Goal: Book appointment/travel/reservation

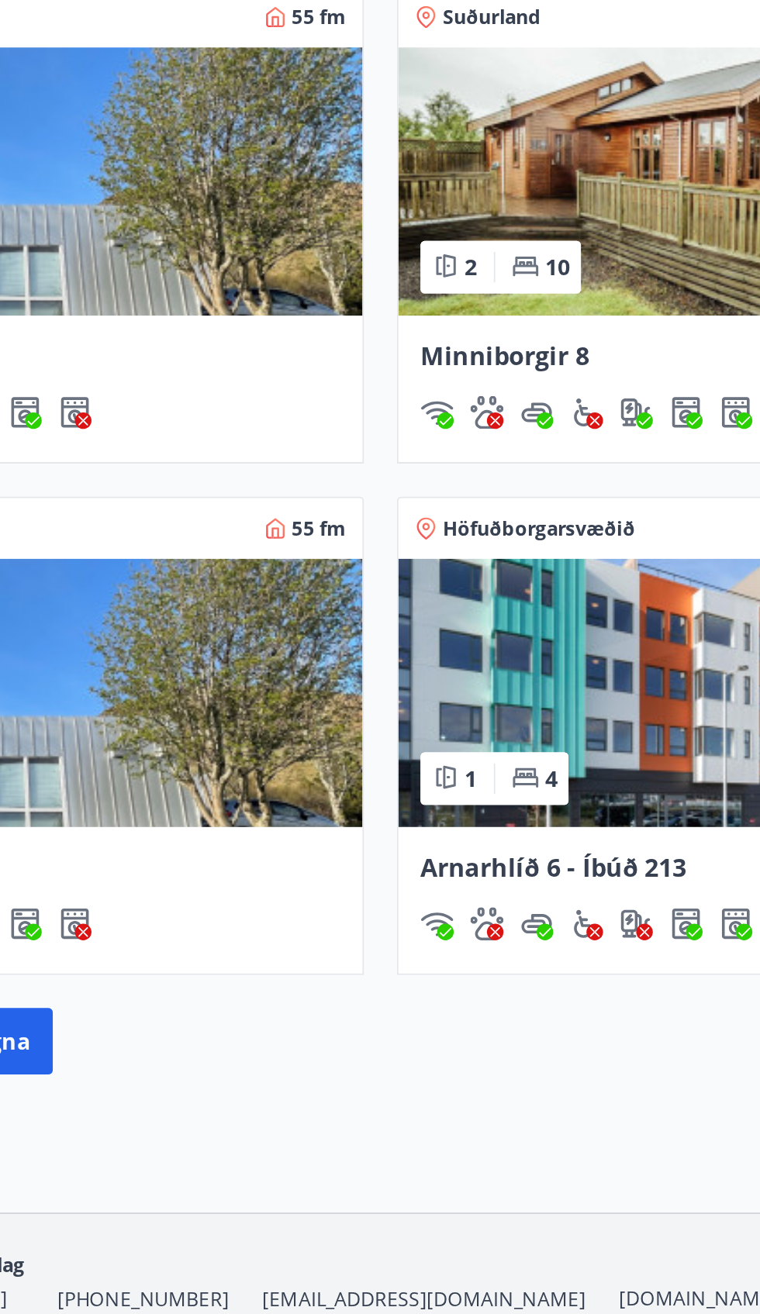
scroll to position [747, 0]
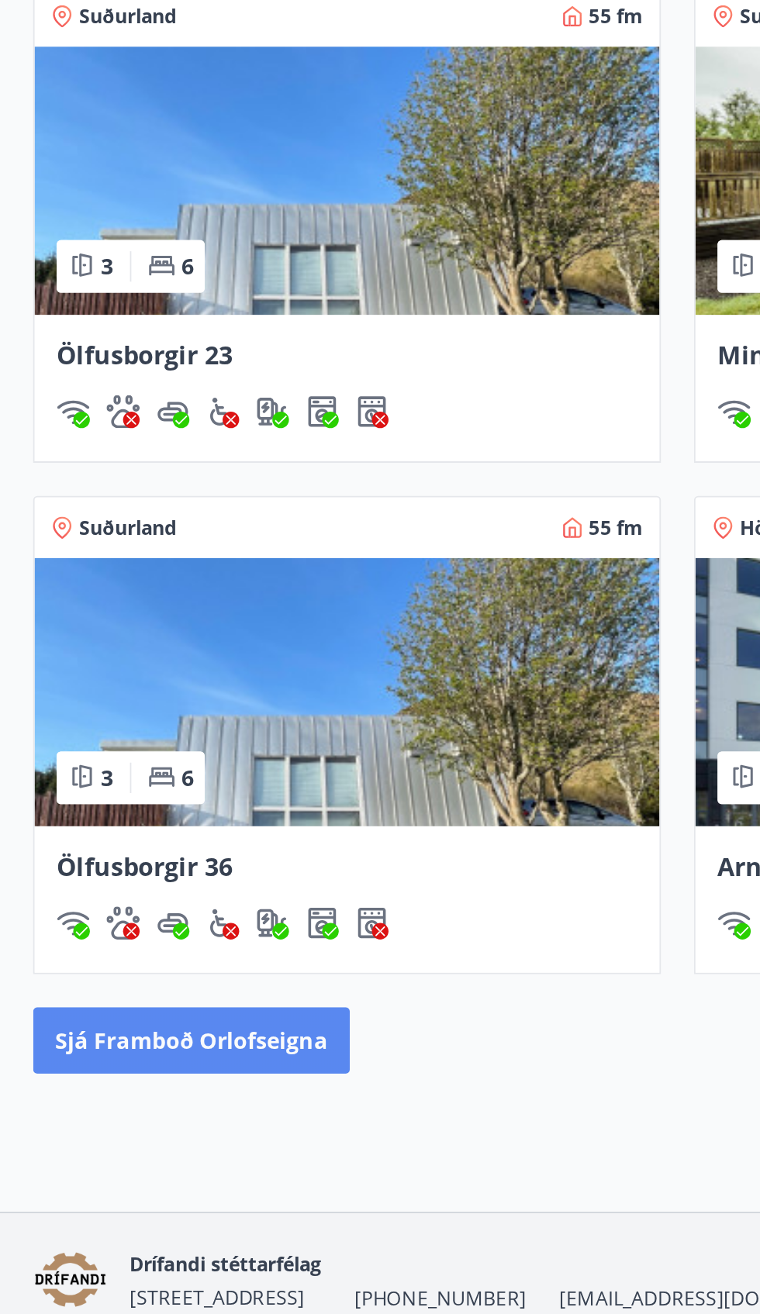
click at [146, 1120] on button "Sjá framboð orlofseigna" at bounding box center [108, 1115] width 178 height 37
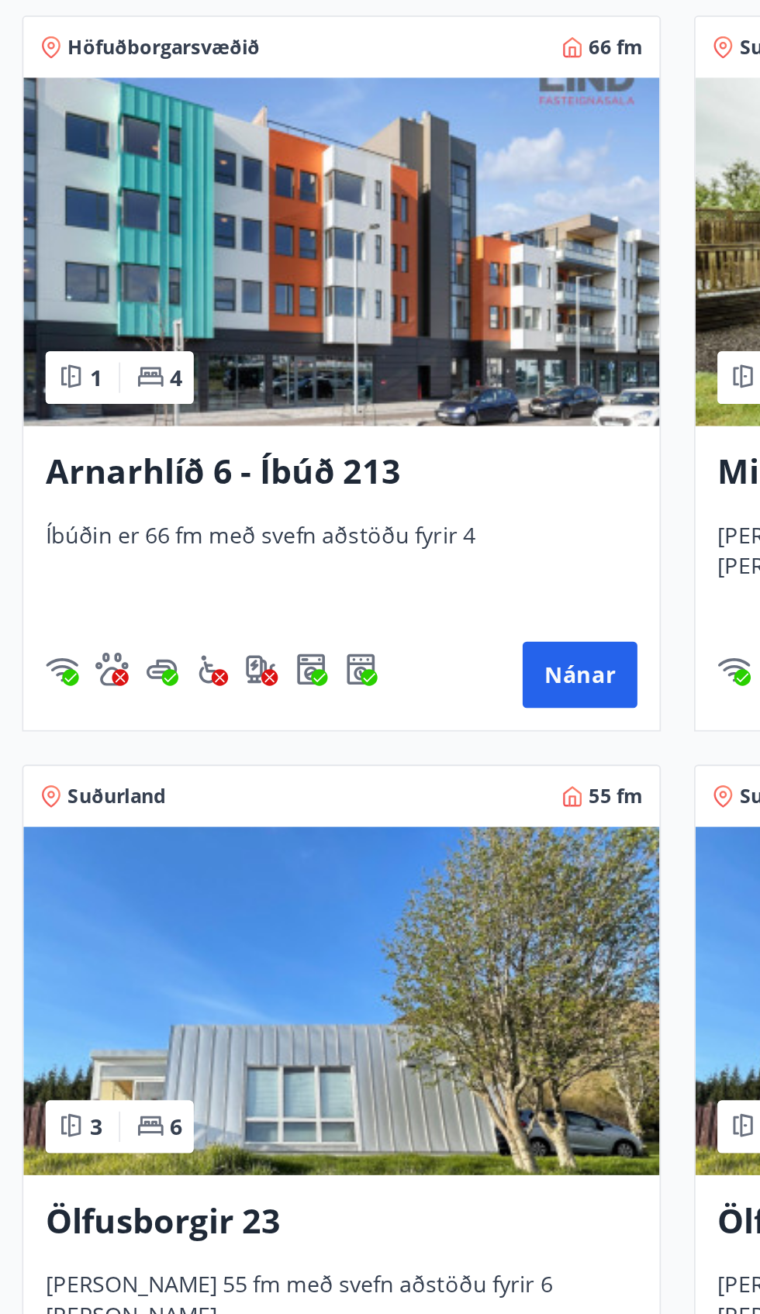
scroll to position [475, 0]
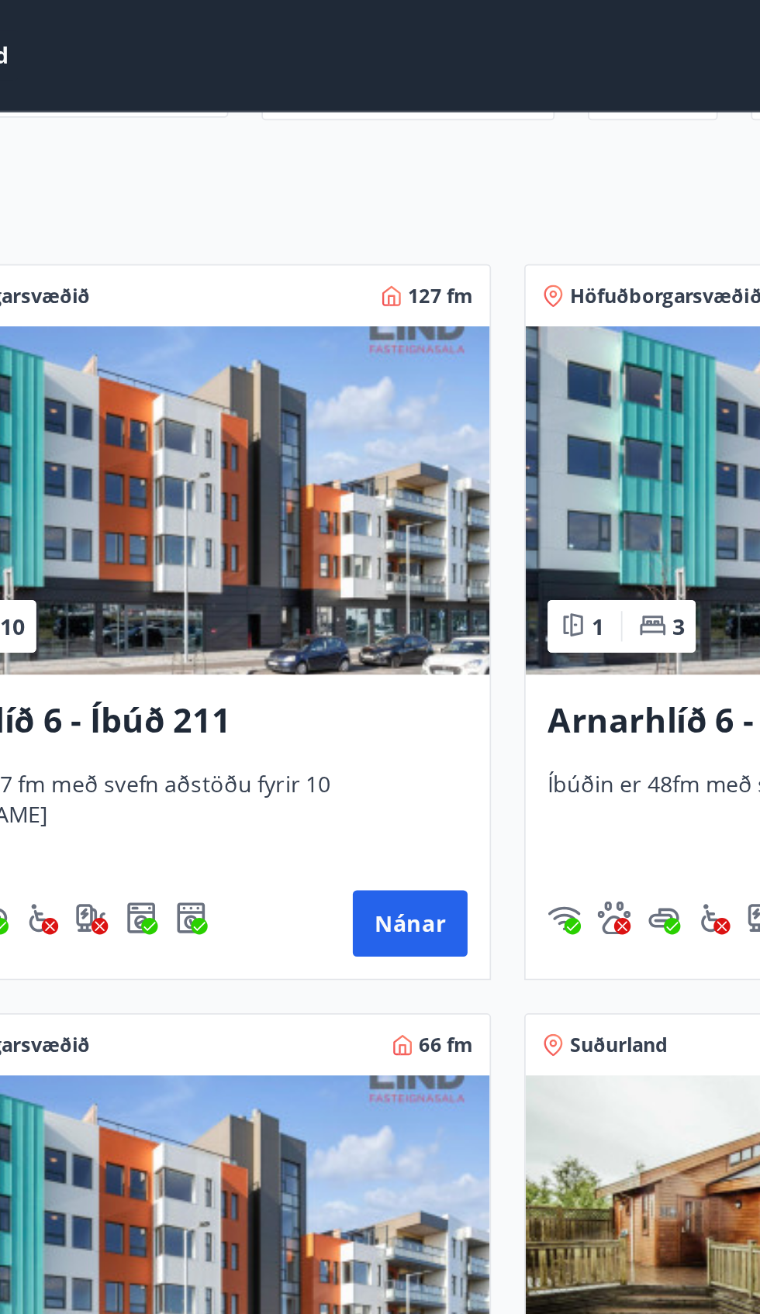
click at [285, 319] on img at bounding box center [191, 280] width 357 height 195
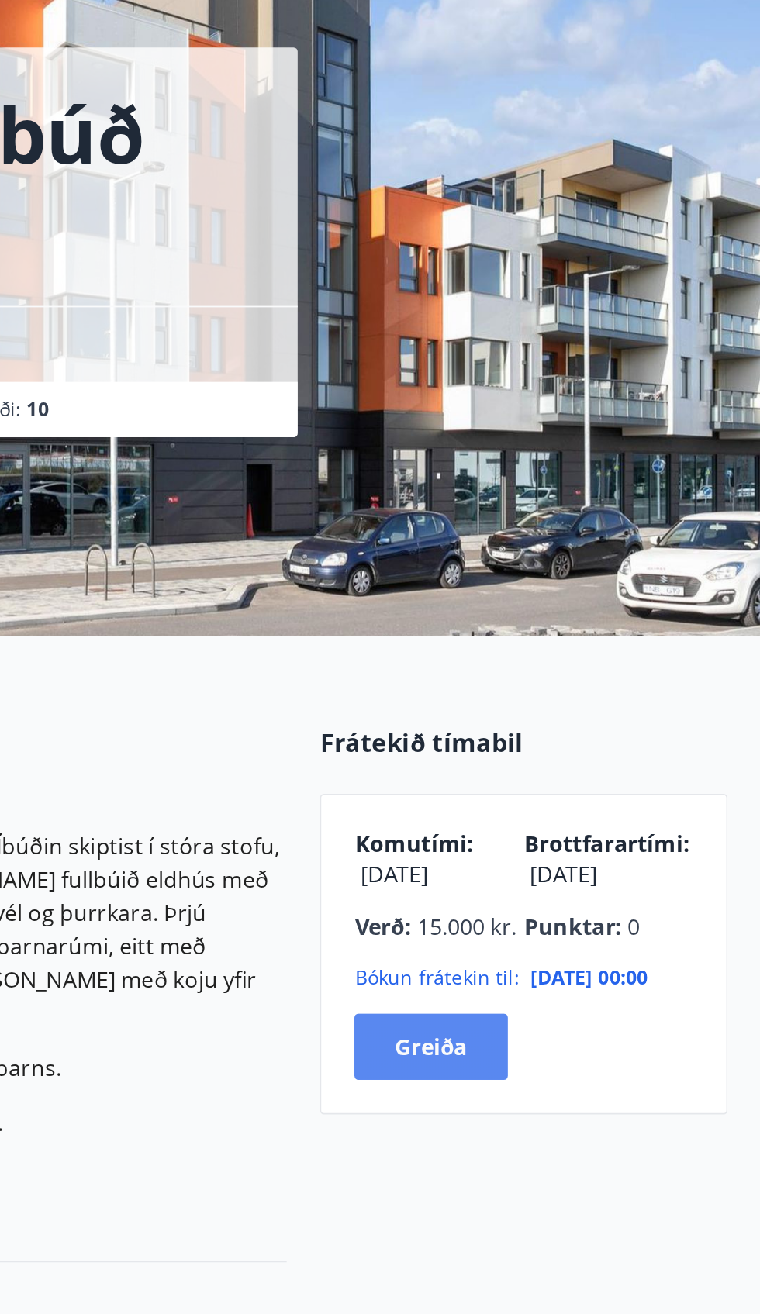
click at [609, 692] on button "Greiða" at bounding box center [574, 695] width 85 height 37
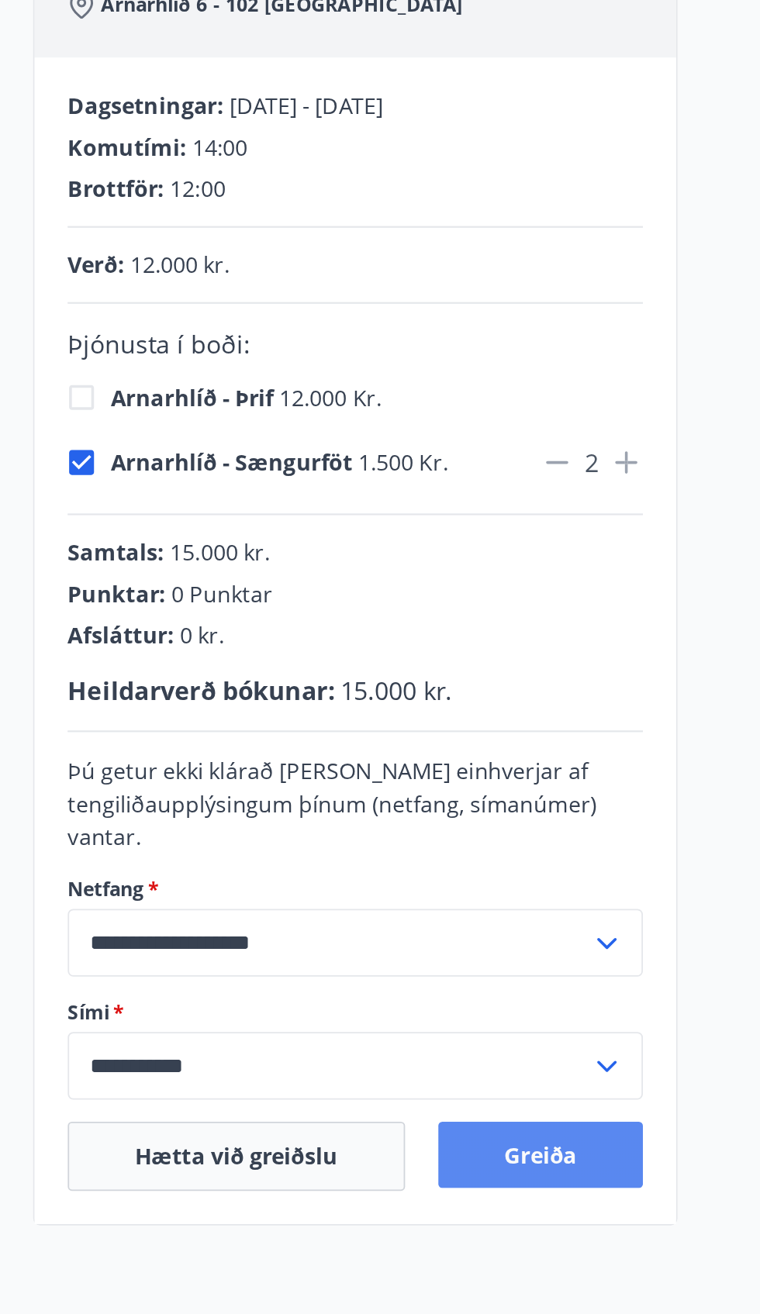
click at [329, 926] on button "Greiða" at bounding box center [303, 910] width 115 height 37
click at [323, 904] on button "Greiða" at bounding box center [303, 910] width 115 height 37
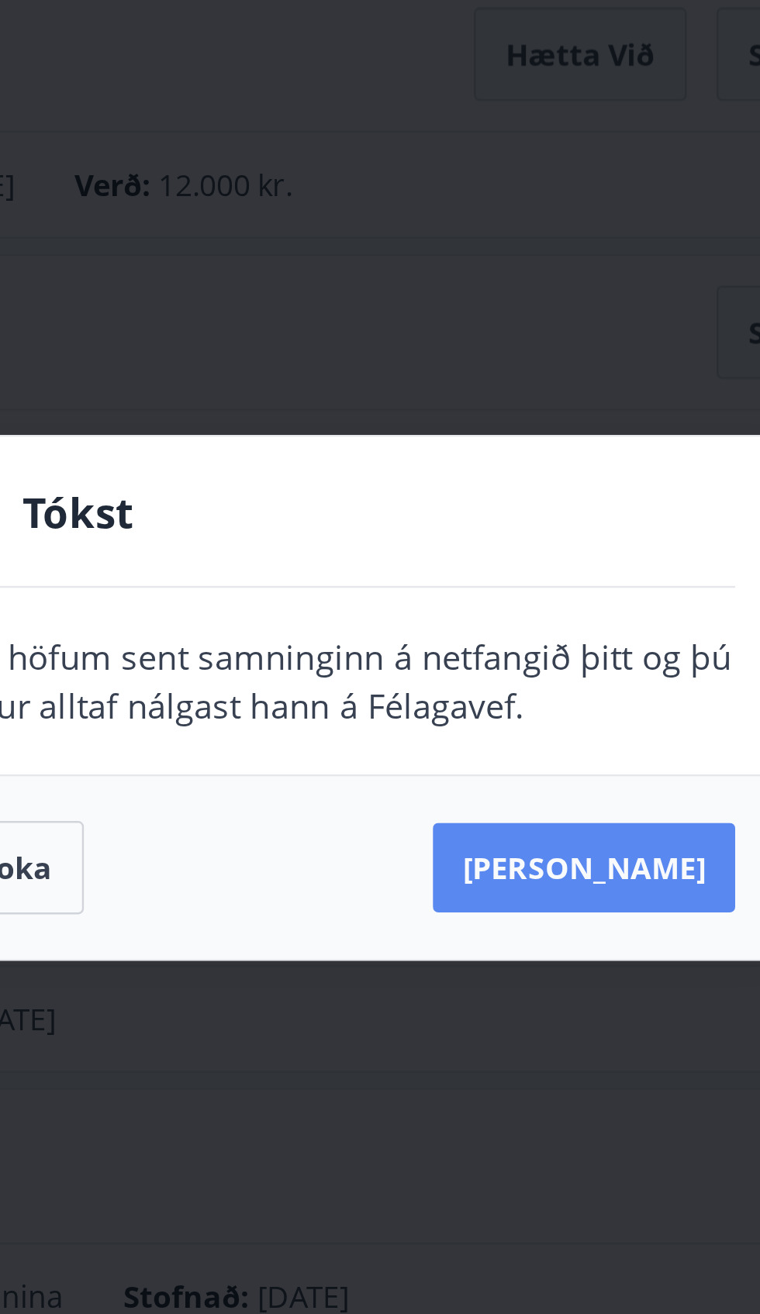
click at [491, 721] on button "Sjá samning" at bounding box center [481, 727] width 126 height 37
